Goal: Information Seeking & Learning: Learn about a topic

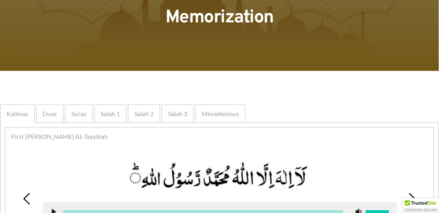
scroll to position [793, 0]
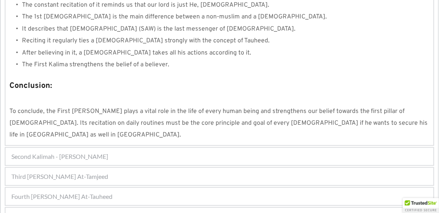
click at [119, 168] on div "Third [PERSON_NAME] At-Tamjeed" at bounding box center [219, 176] width 428 height 17
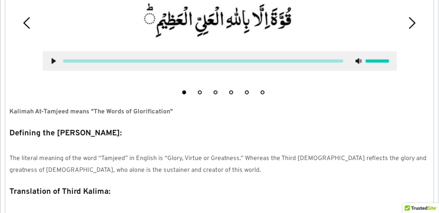
scroll to position [329, 0]
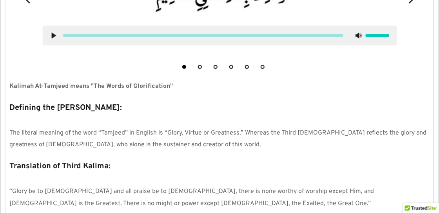
click at [47, 83] on strong "Kalimah At-Tamjeed means "The Words of Glorification"" at bounding box center [91, 87] width 164 height 8
drag, startPoint x: 132, startPoint y: 86, endPoint x: 176, endPoint y: 86, distance: 43.9
click at [176, 86] on p "Kalimah At-Tamjeed means "The Words of Glorification"" at bounding box center [219, 87] width 420 height 12
drag, startPoint x: 214, startPoint y: 132, endPoint x: 225, endPoint y: 131, distance: 11.4
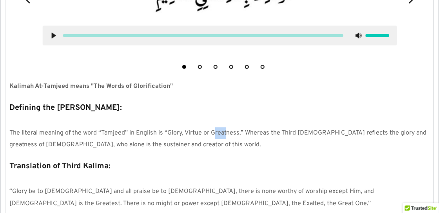
click at [225, 131] on span "The literal meaning of the word “Tamjeed” in English is “Glory, Virtue or Great…" at bounding box center [218, 139] width 419 height 20
click at [235, 138] on p "The literal meaning of the word “Tamjeed” in English is “Glory, Virtue or Great…" at bounding box center [219, 139] width 420 height 24
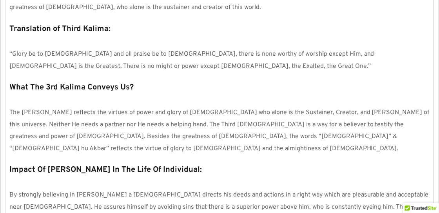
scroll to position [471, 0]
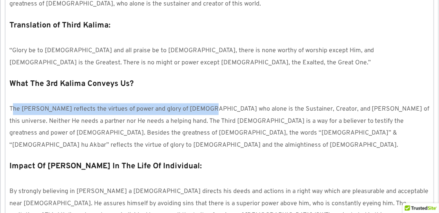
drag, startPoint x: 14, startPoint y: 109, endPoint x: 200, endPoint y: 113, distance: 185.9
click at [200, 113] on p "The [PERSON_NAME] reflects the virtues of power and glory of [DEMOGRAPHIC_DATA]…" at bounding box center [219, 127] width 420 height 48
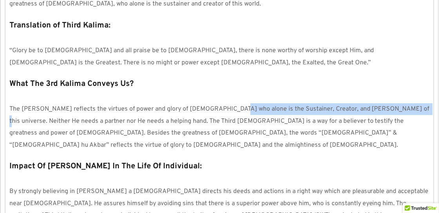
drag, startPoint x: 226, startPoint y: 109, endPoint x: 393, endPoint y: 113, distance: 166.7
click at [393, 113] on p "The [PERSON_NAME] reflects the virtues of power and glory of [DEMOGRAPHIC_DATA]…" at bounding box center [219, 127] width 420 height 48
click at [344, 123] on span "The [PERSON_NAME] reflects the virtues of power and glory of [DEMOGRAPHIC_DATA]…" at bounding box center [220, 127] width 422 height 44
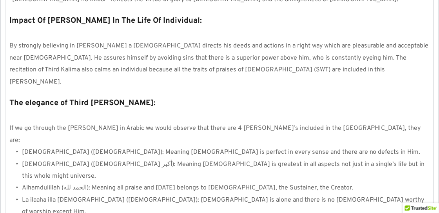
scroll to position [622, 0]
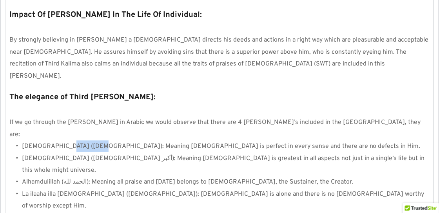
drag, startPoint x: 82, startPoint y: 109, endPoint x: 62, endPoint y: 107, distance: 19.3
click at [62, 142] on span "[DEMOGRAPHIC_DATA] ([DEMOGRAPHIC_DATA]): Meaning [DEMOGRAPHIC_DATA] is perfect …" at bounding box center [221, 146] width 399 height 8
click at [67, 153] on li "[DEMOGRAPHIC_DATA] ([DEMOGRAPHIC_DATA] أكبر): Meaning [DEMOGRAPHIC_DATA] is gre…" at bounding box center [226, 165] width 408 height 24
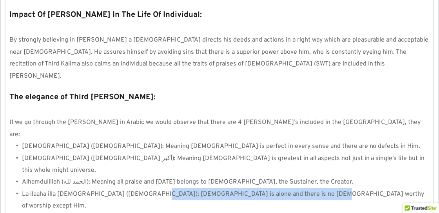
drag, startPoint x: 119, startPoint y: 144, endPoint x: 298, endPoint y: 145, distance: 179.2
click at [298, 188] on li "La ilaaha illa [DEMOGRAPHIC_DATA] ([DEMOGRAPHIC_DATA]): [DEMOGRAPHIC_DATA] is a…" at bounding box center [226, 200] width 408 height 24
click at [262, 190] on span "La ilaaha illa [DEMOGRAPHIC_DATA] ([DEMOGRAPHIC_DATA]): [DEMOGRAPHIC_DATA] is a…" at bounding box center [224, 200] width 404 height 20
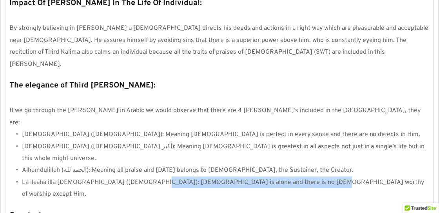
scroll to position [638, 0]
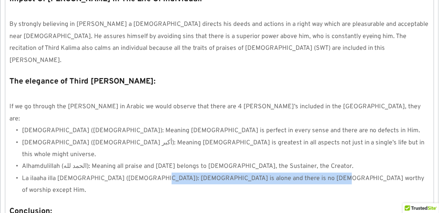
click at [234, 175] on span "La ilaaha illa [DEMOGRAPHIC_DATA] ([DEMOGRAPHIC_DATA]): [DEMOGRAPHIC_DATA] is a…" at bounding box center [224, 185] width 404 height 20
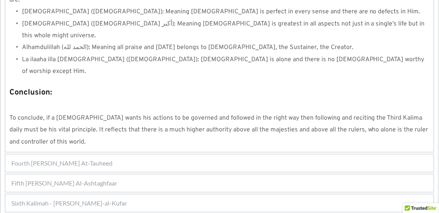
scroll to position [759, 0]
